Goal: Browse casually

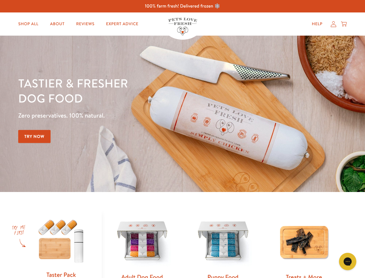
click at [183, 139] on div "Tastier & fresher dog food Zero preservatives. 100% natural. Try Now" at bounding box center [127, 114] width 219 height 76
click at [348, 261] on icon "Gorgias live chat" at bounding box center [347, 260] width 5 height 5
